Goal: Book appointment/travel/reservation

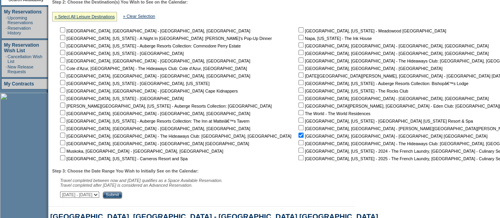
scroll to position [277, 0]
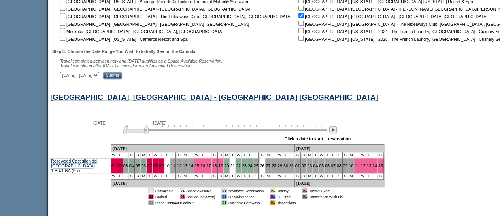
click at [337, 132] on img at bounding box center [333, 130] width 8 height 8
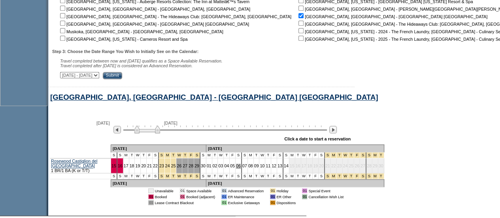
click at [236, 168] on link "06" at bounding box center [238, 165] width 5 height 5
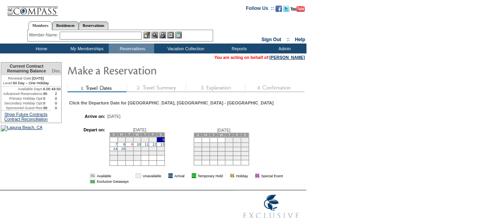
click at [133, 146] on link "9" at bounding box center [132, 144] width 2 height 4
